Goal: Transaction & Acquisition: Subscribe to service/newsletter

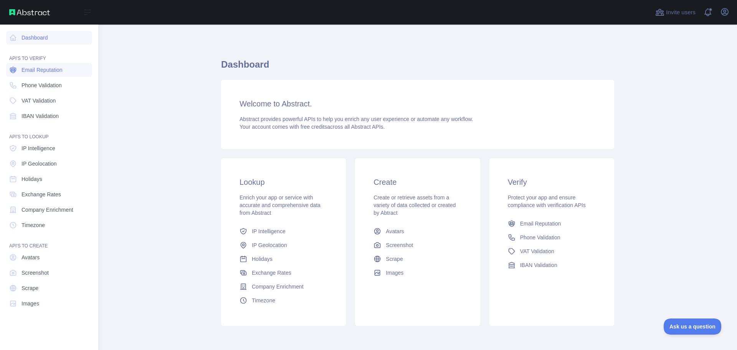
click at [52, 70] on span "Email Reputation" at bounding box center [41, 70] width 41 height 8
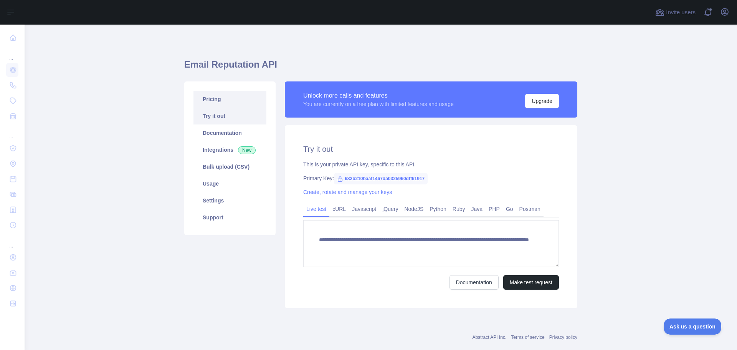
click at [210, 98] on link "Pricing" at bounding box center [229, 99] width 73 height 17
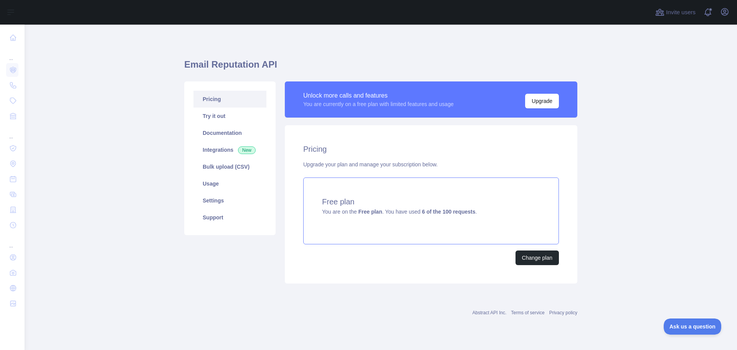
click at [420, 216] on div "Free plan You are on the Free plan . You have used 6 of the 100 requests ." at bounding box center [431, 210] width 256 height 67
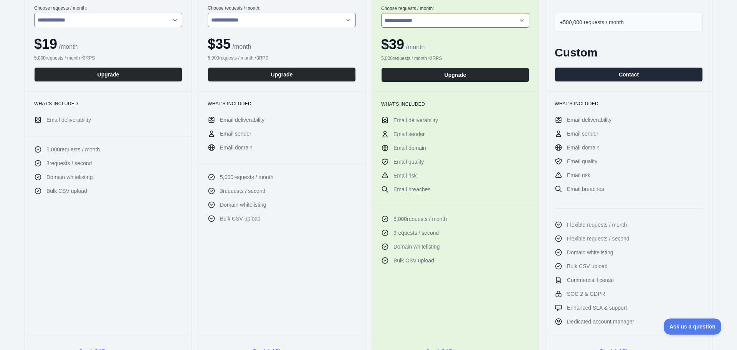
scroll to position [192, 0]
